Goal: Information Seeking & Learning: Learn about a topic

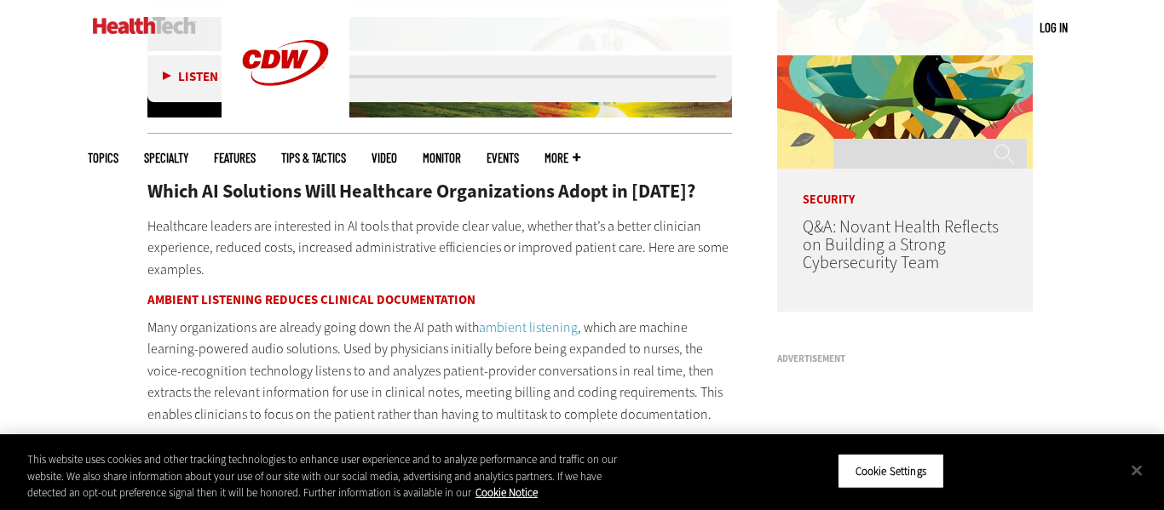
scroll to position [1349, 0]
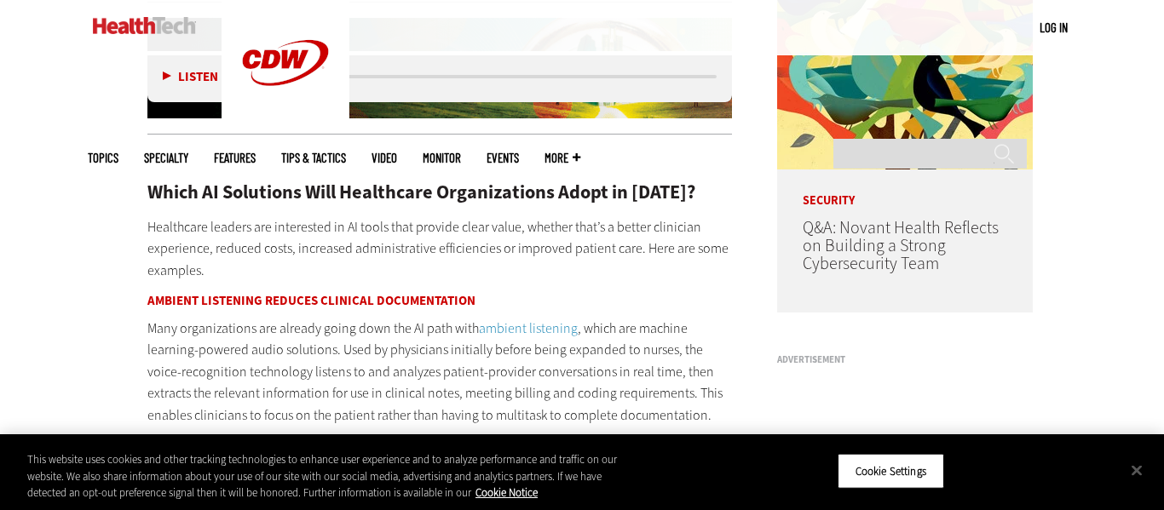
click at [150, 223] on p "Healthcare leaders are interested in AI tools that provide clear value, whether…" at bounding box center [439, 249] width 585 height 66
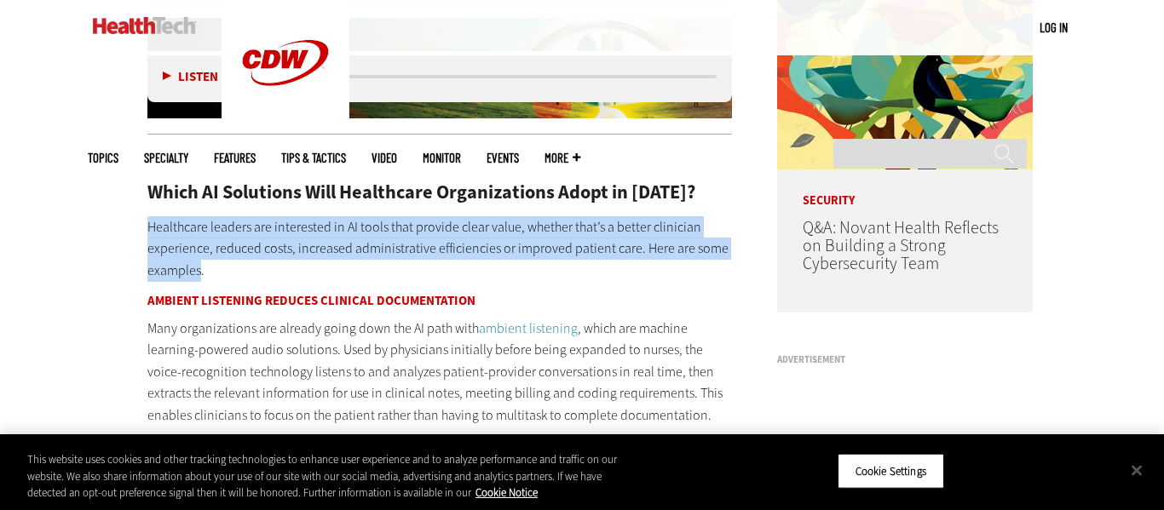
drag, startPoint x: 147, startPoint y: 223, endPoint x: 198, endPoint y: 272, distance: 70.5
click at [198, 272] on p "Healthcare leaders are interested in AI tools that provide clear value, whether…" at bounding box center [439, 249] width 585 height 66
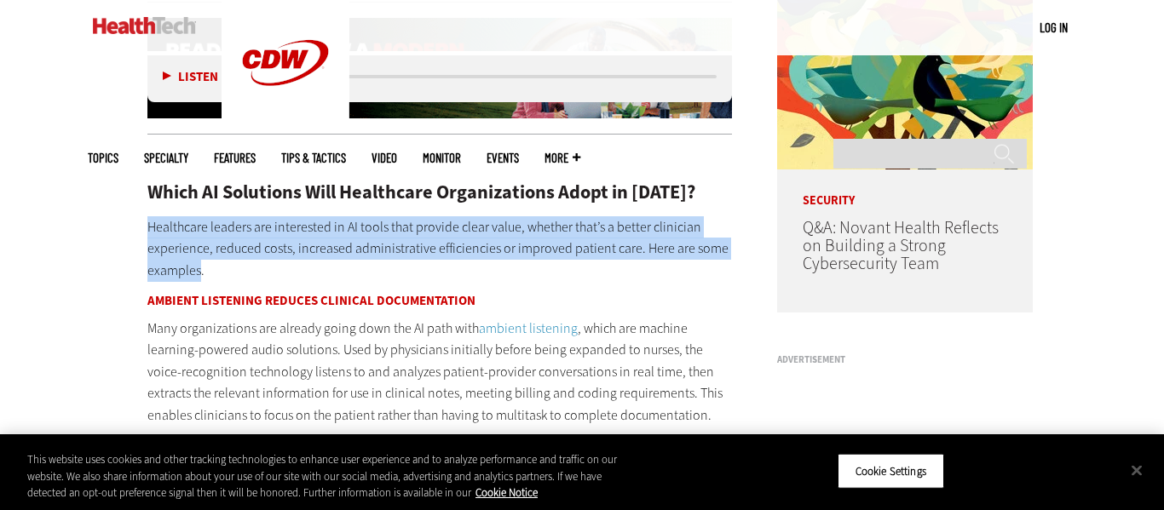
copy p "Healthcare leaders are interested in AI tools that provide clear value, whether…"
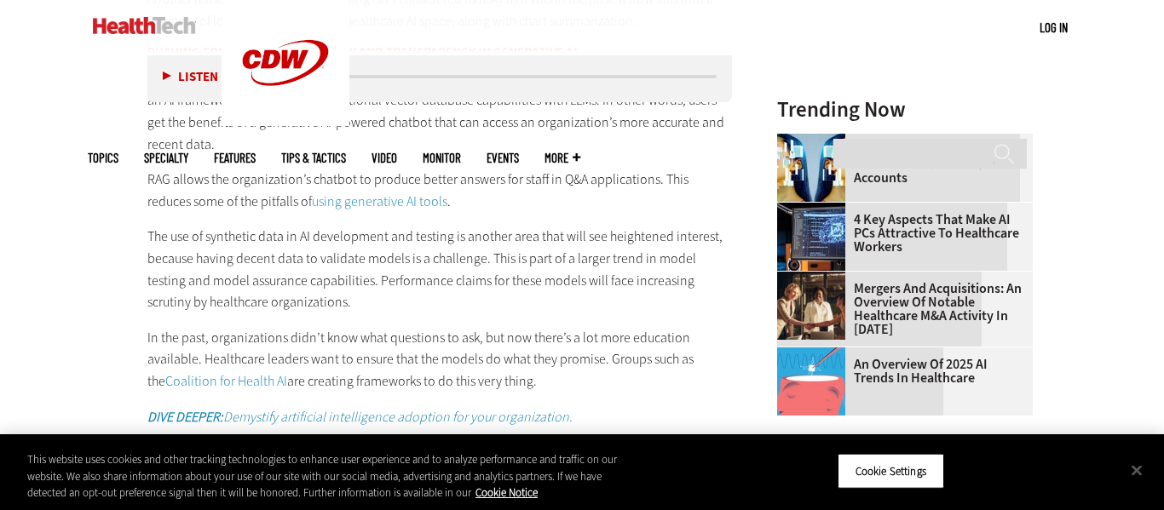
scroll to position [1878, 0]
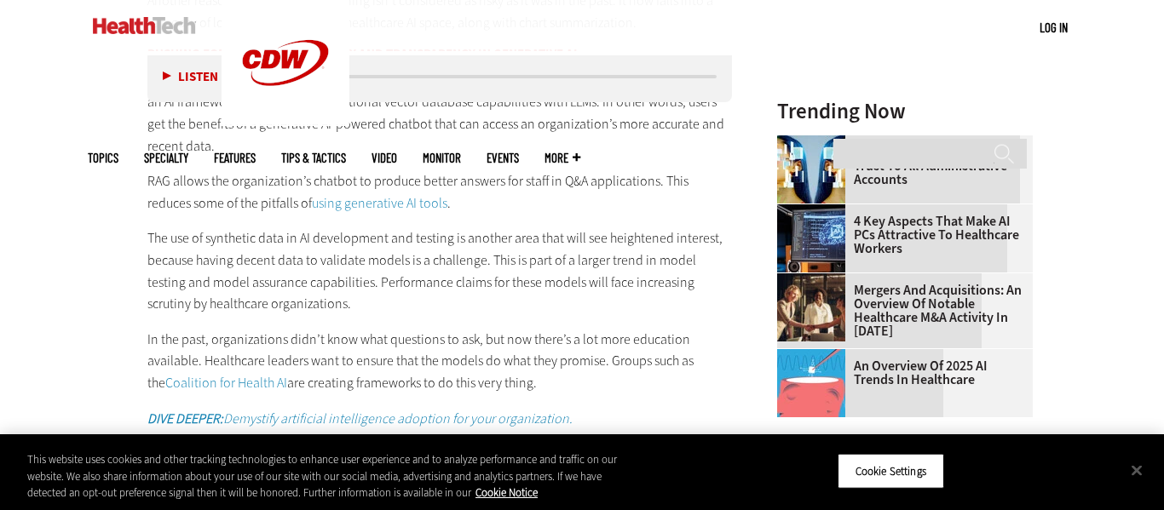
click at [322, 170] on p "RAG allows the organization’s chatbot to produce better answers for staff in Q&…" at bounding box center [439, 191] width 585 height 43
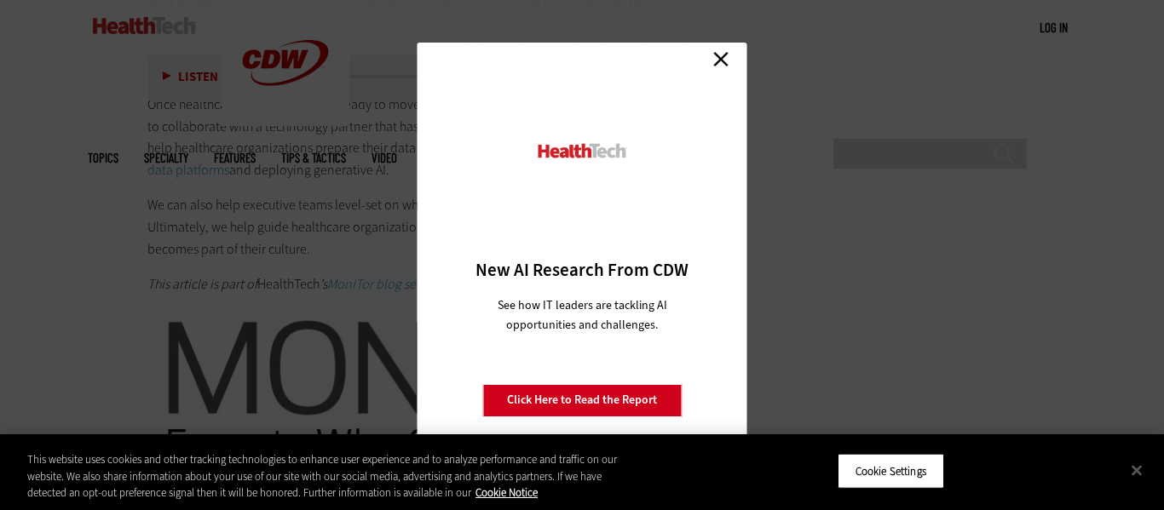
scroll to position [3395, 0]
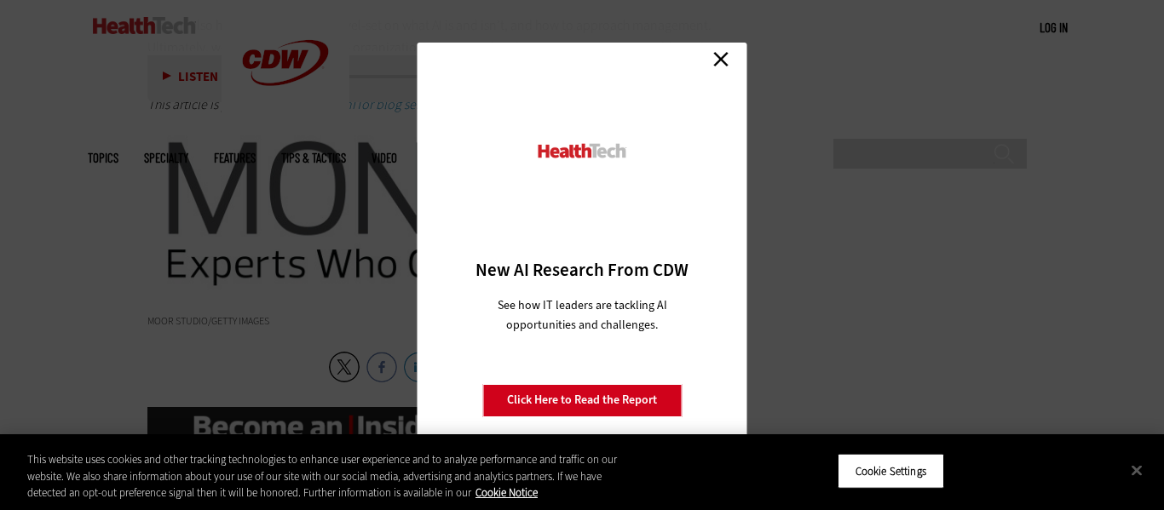
click at [704, 59] on div "Close New AI Research From CDW See how IT leaders are tackling AI opportunities…" at bounding box center [583, 256] width 330 height 426
click at [718, 61] on link "Close" at bounding box center [721, 60] width 26 height 26
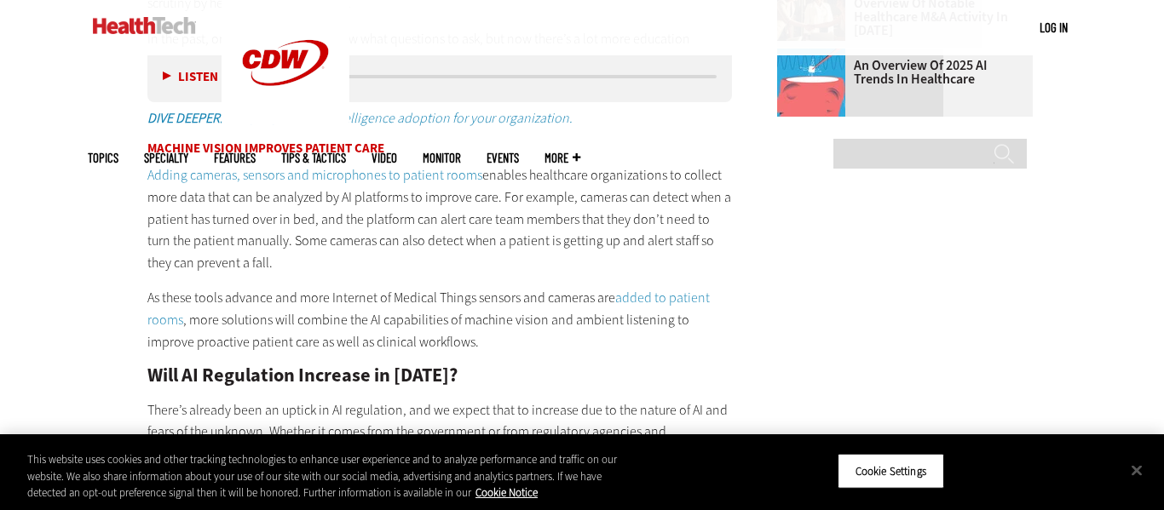
scroll to position [2176, 0]
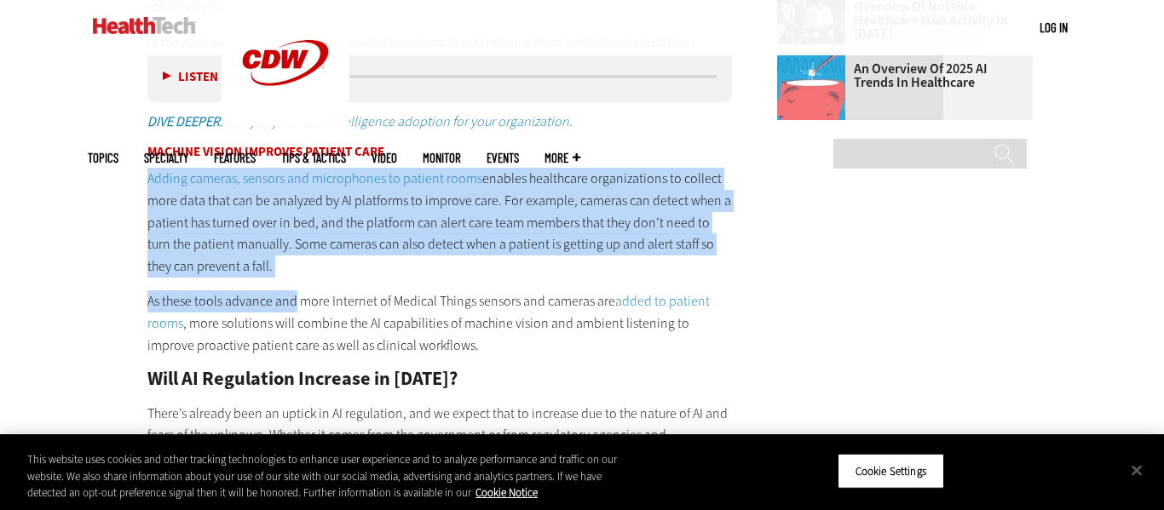
drag, startPoint x: 138, startPoint y: 173, endPoint x: 294, endPoint y: 301, distance: 201.6
click at [294, 301] on article "[DATE] Twitter Facebook LinkedIn Reddit Flipboard Email Artificial Intelligence…" at bounding box center [422, 326] width 619 height 3758
click at [293, 301] on p "As these tools advance and more Internet of Medical Things sensors and cameras …" at bounding box center [439, 324] width 585 height 66
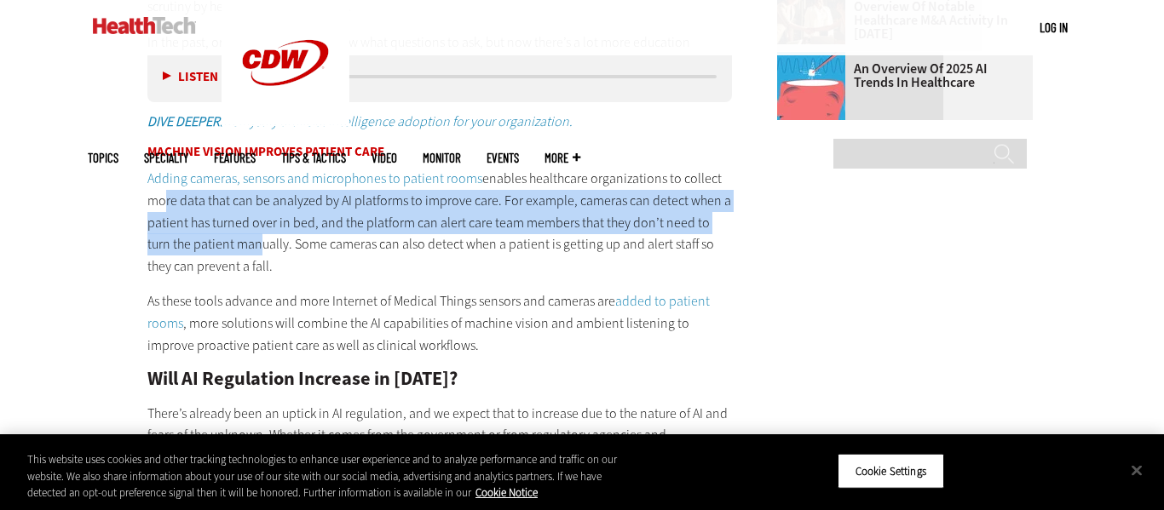
drag, startPoint x: 230, startPoint y: 255, endPoint x: 156, endPoint y: 200, distance: 92.0
click at [156, 200] on p "Adding cameras, sensors and microphones to patient rooms enables healthcare org…" at bounding box center [439, 222] width 585 height 109
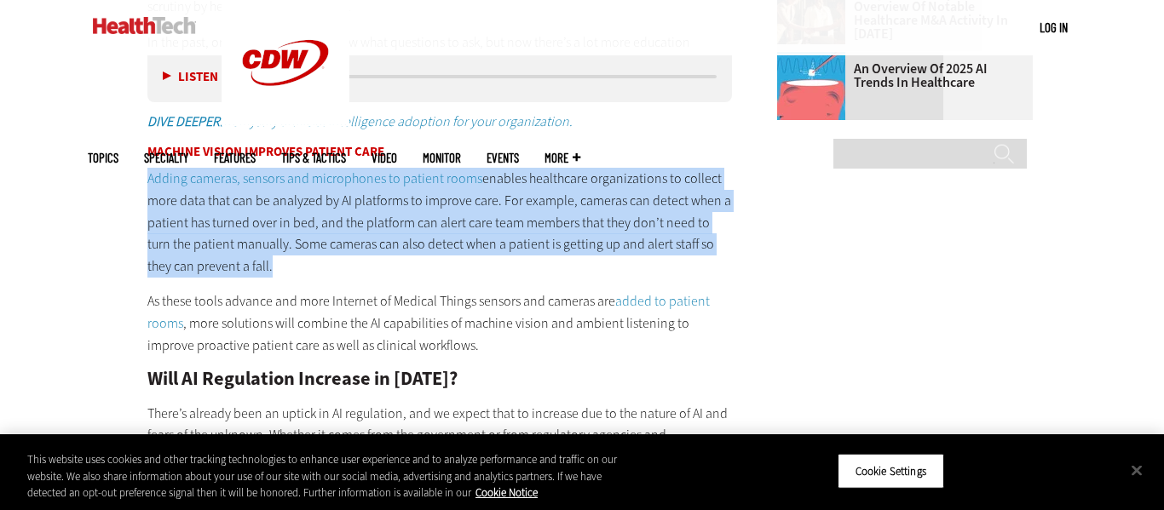
drag, startPoint x: 219, startPoint y: 258, endPoint x: 135, endPoint y: 162, distance: 128.0
click at [135, 162] on article "[DATE] Twitter Facebook LinkedIn Reddit Flipboard Email Artificial Intelligence…" at bounding box center [422, 326] width 619 height 3758
copy p "Adding cameras, sensors and microphones to patient rooms enables healthcare org…"
click at [739, 290] on main "Home » Artificial Intelligence Close New AI Research From CDW See how IT leader…" at bounding box center [582, 307] width 989 height 3848
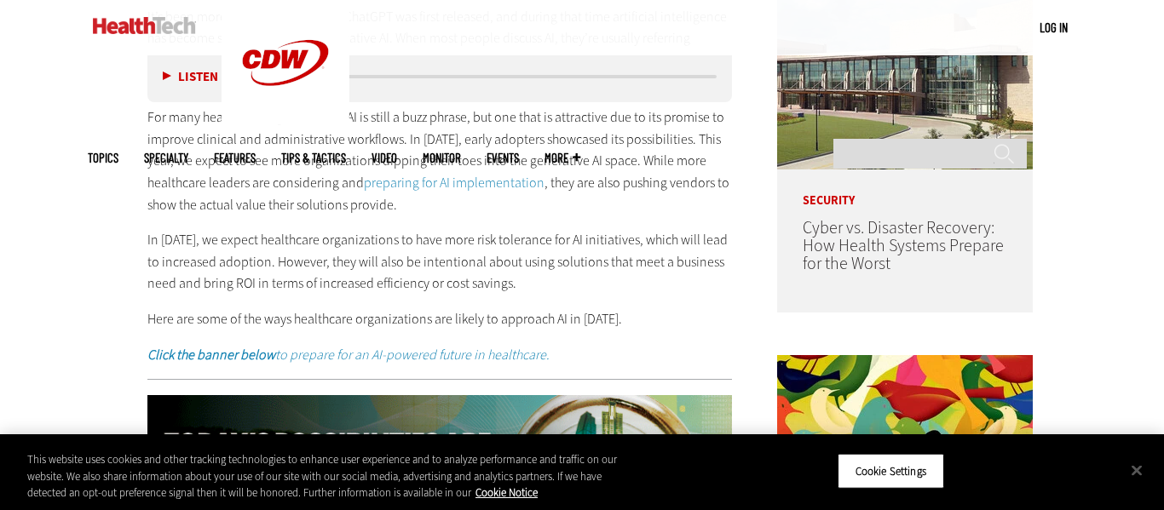
scroll to position [971, 0]
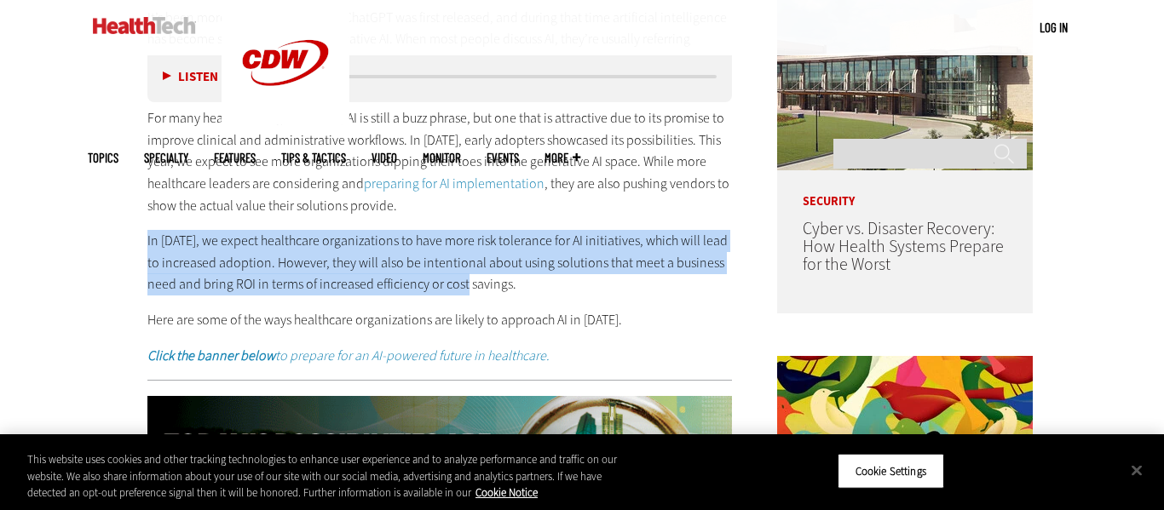
drag, startPoint x: 145, startPoint y: 228, endPoint x: 474, endPoint y: 291, distance: 334.9
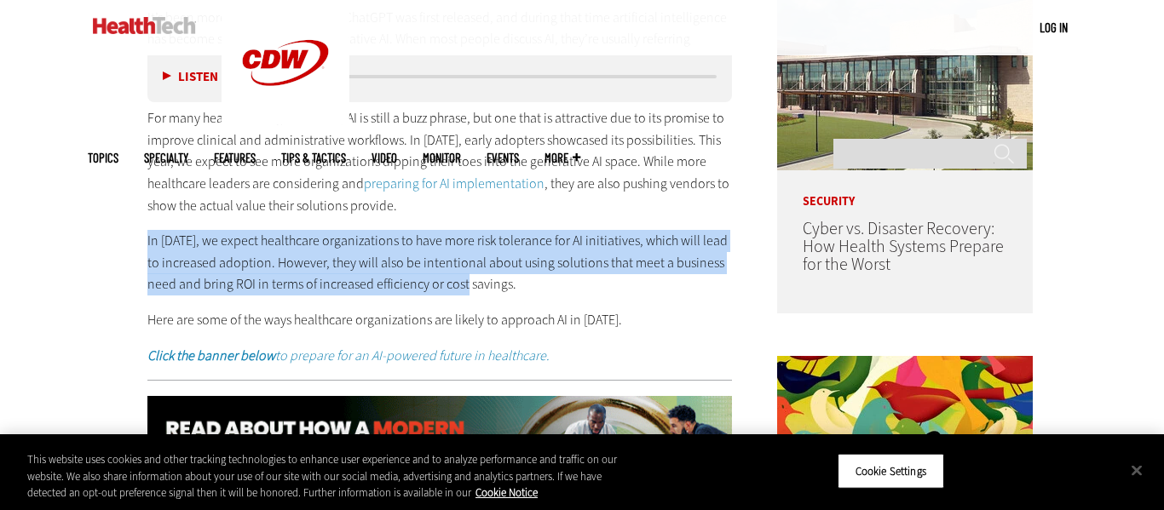
click at [519, 287] on p "In [DATE], we expect healthcare organizations to have more risk tolerance for A…" at bounding box center [439, 263] width 585 height 66
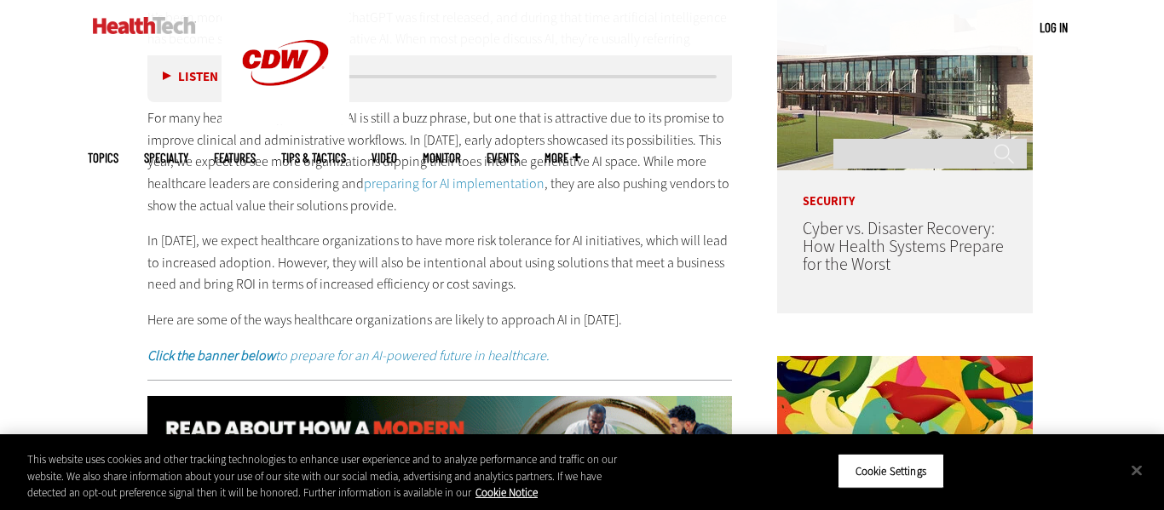
click at [514, 285] on p "In [DATE], we expect healthcare organizations to have more risk tolerance for A…" at bounding box center [439, 263] width 585 height 66
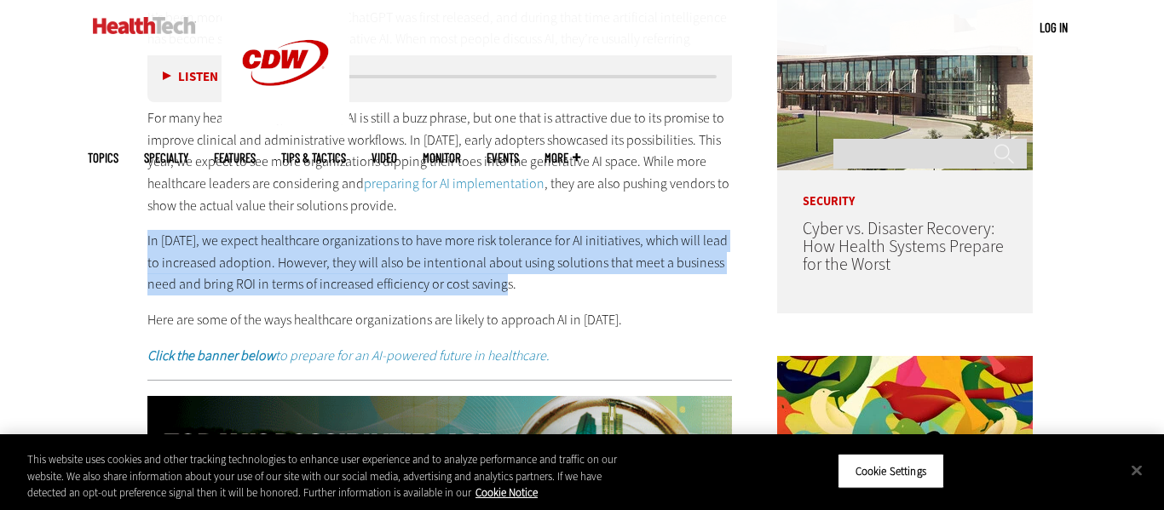
drag, startPoint x: 511, startPoint y: 284, endPoint x: 130, endPoint y: 241, distance: 383.3
copy p "In [DATE], we expect healthcare organizations to have more risk tolerance for A…"
